Goal: Find specific page/section: Find specific page/section

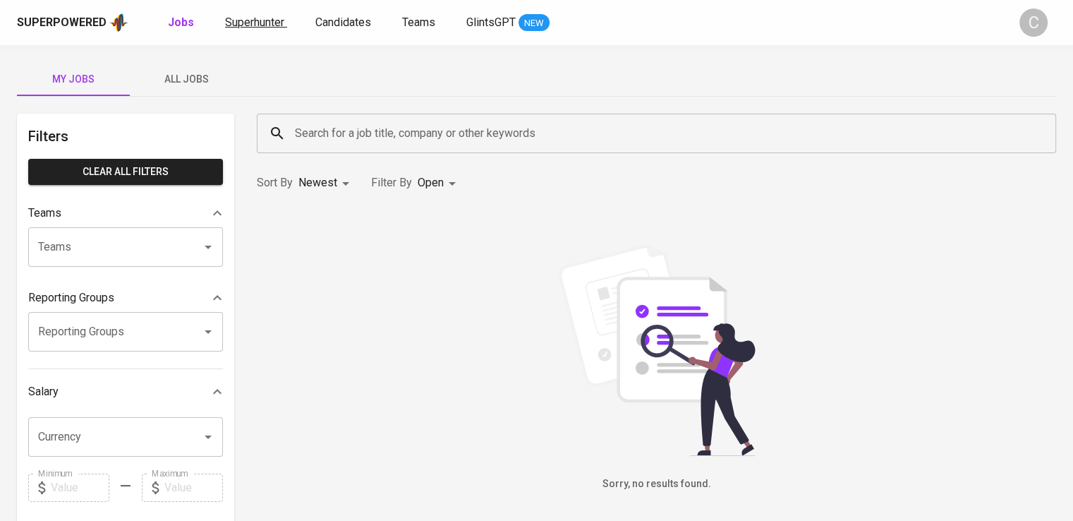
click at [272, 23] on span "Superhunter" at bounding box center [254, 22] width 59 height 13
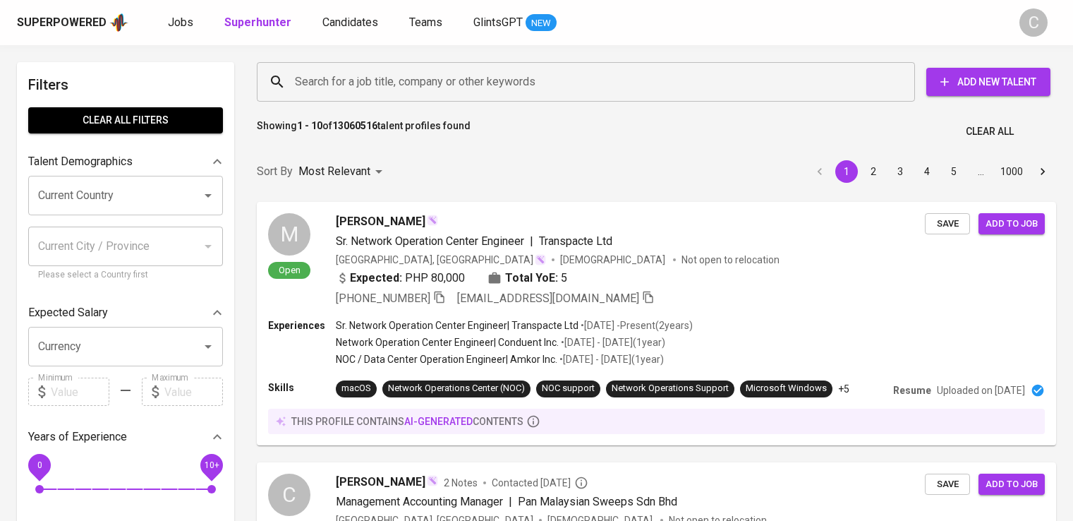
click at [518, 70] on input "Search for a job title, company or other keywords" at bounding box center [589, 81] width 596 height 27
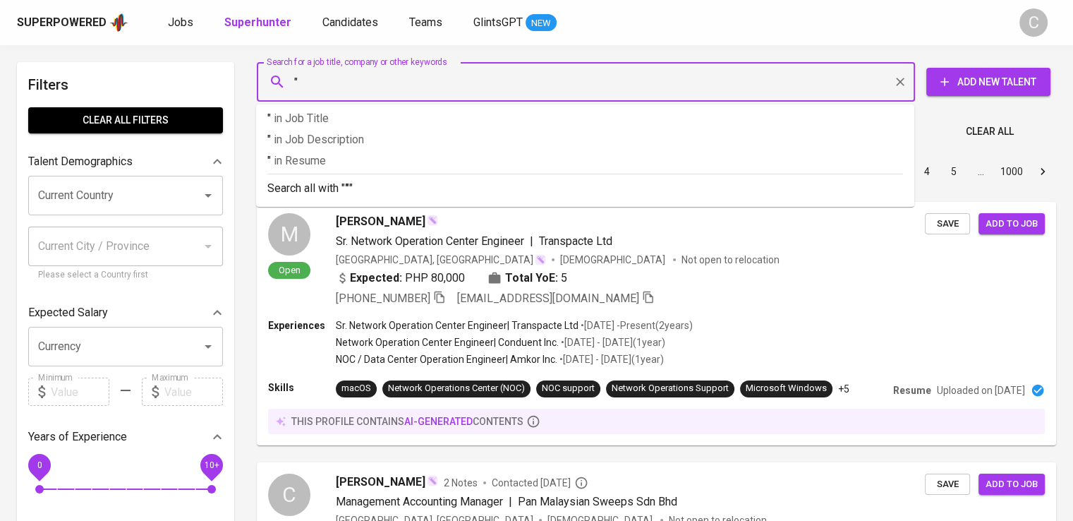
paste input "Adyaceda Amandelis"
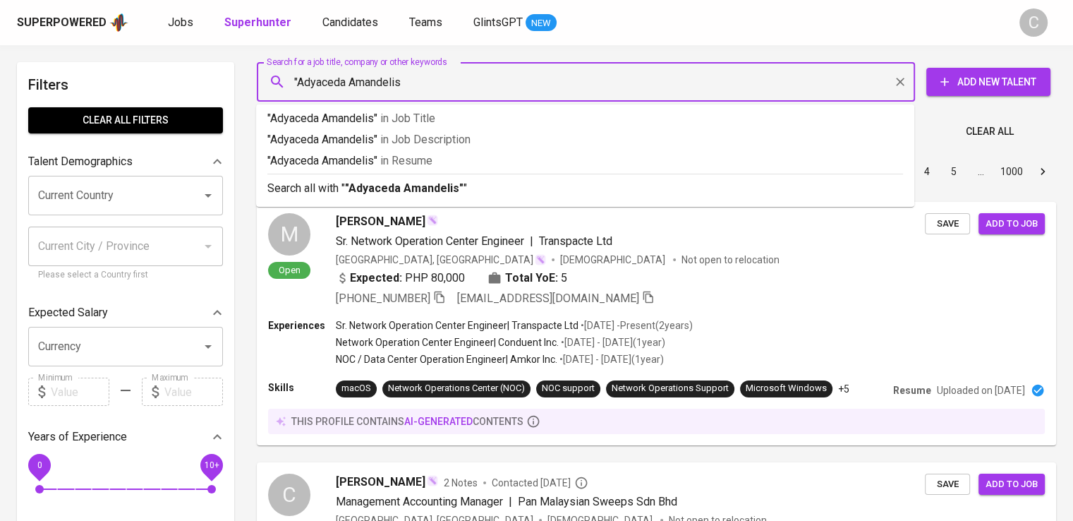
type input ""Adyaceda Amandelis""
click at [519, 152] on p ""Adyaceda Amandelis" in Resume" at bounding box center [585, 160] width 636 height 17
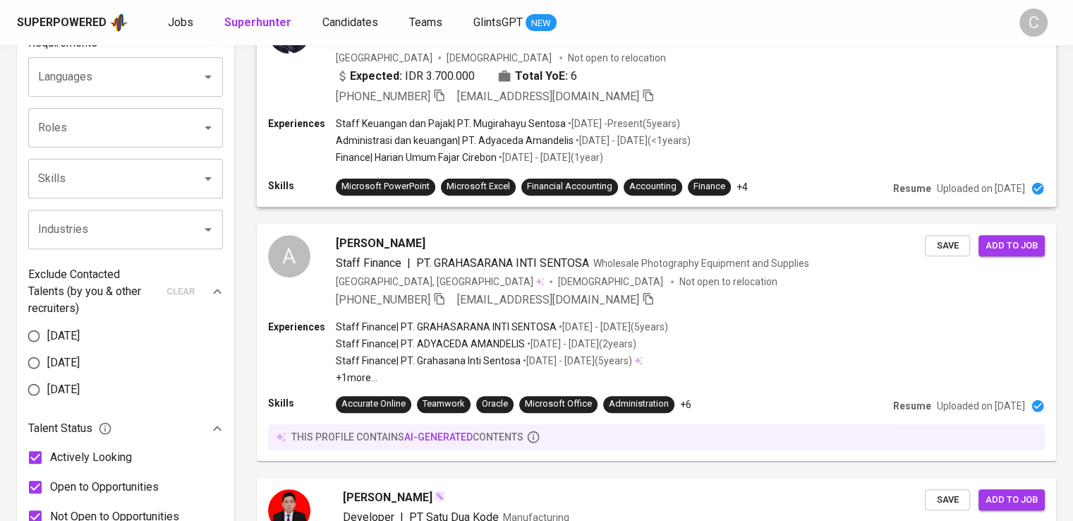
scroll to position [796, 0]
